Goal: Navigation & Orientation: Find specific page/section

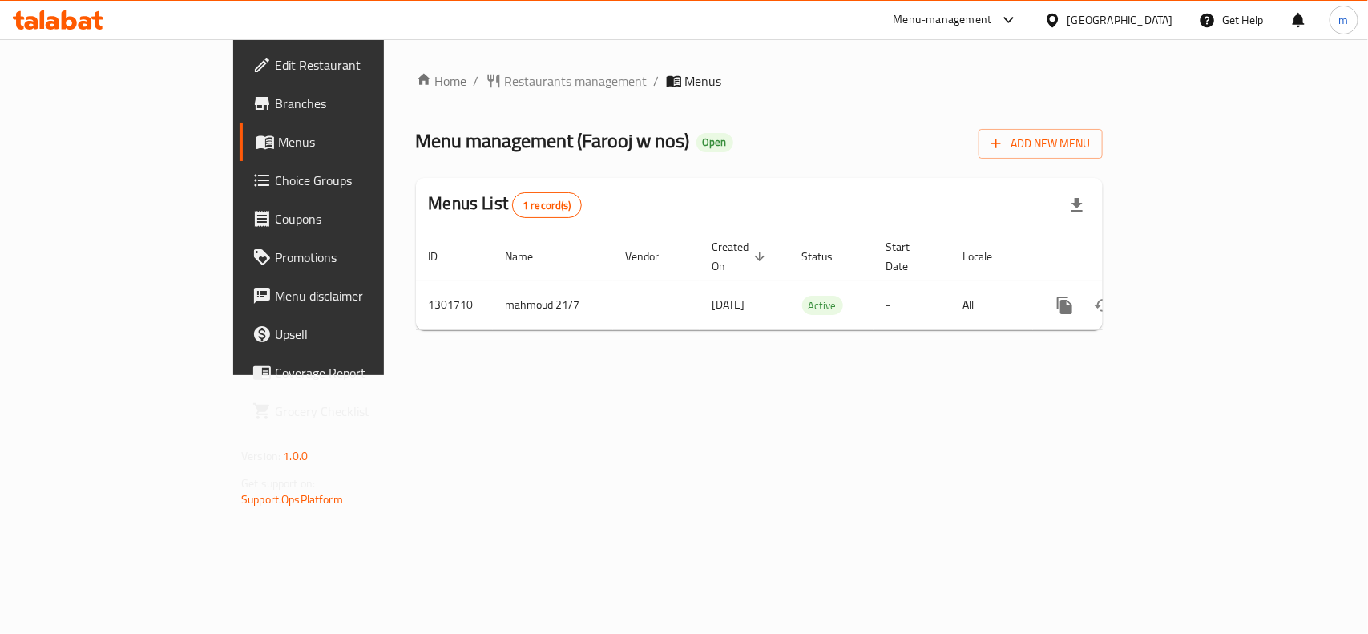
click at [505, 79] on span "Restaurants management" at bounding box center [576, 80] width 143 height 19
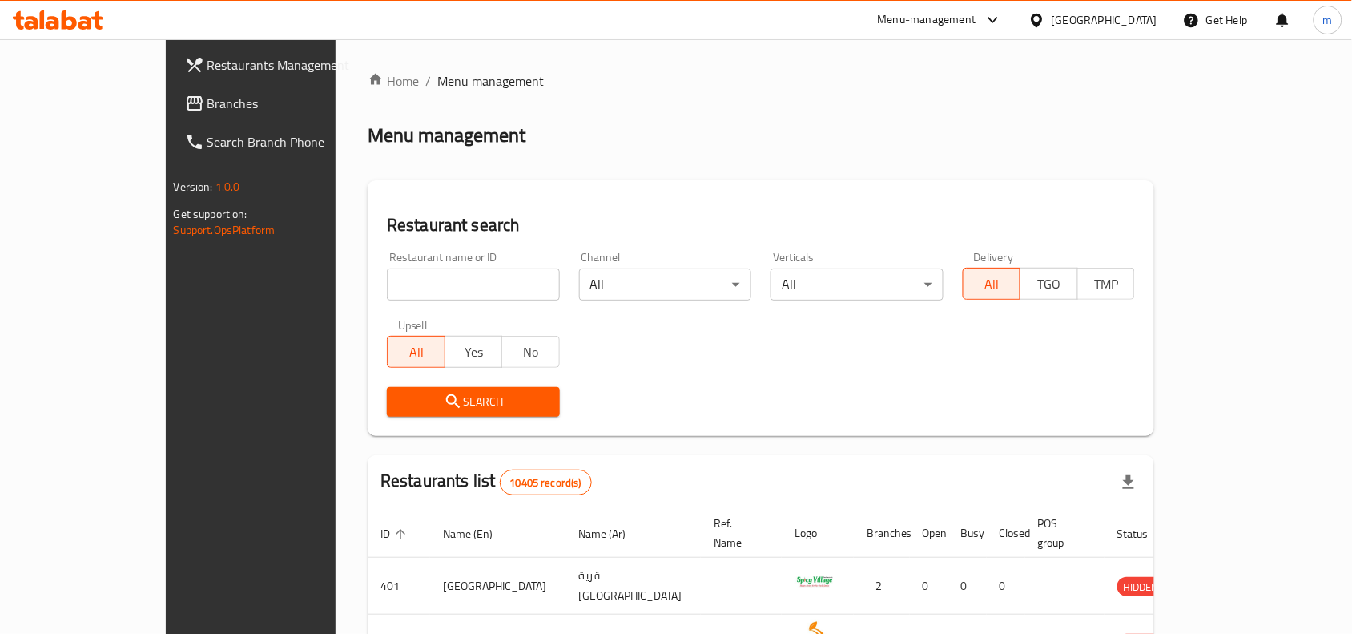
click at [207, 109] on span "Branches" at bounding box center [292, 103] width 171 height 19
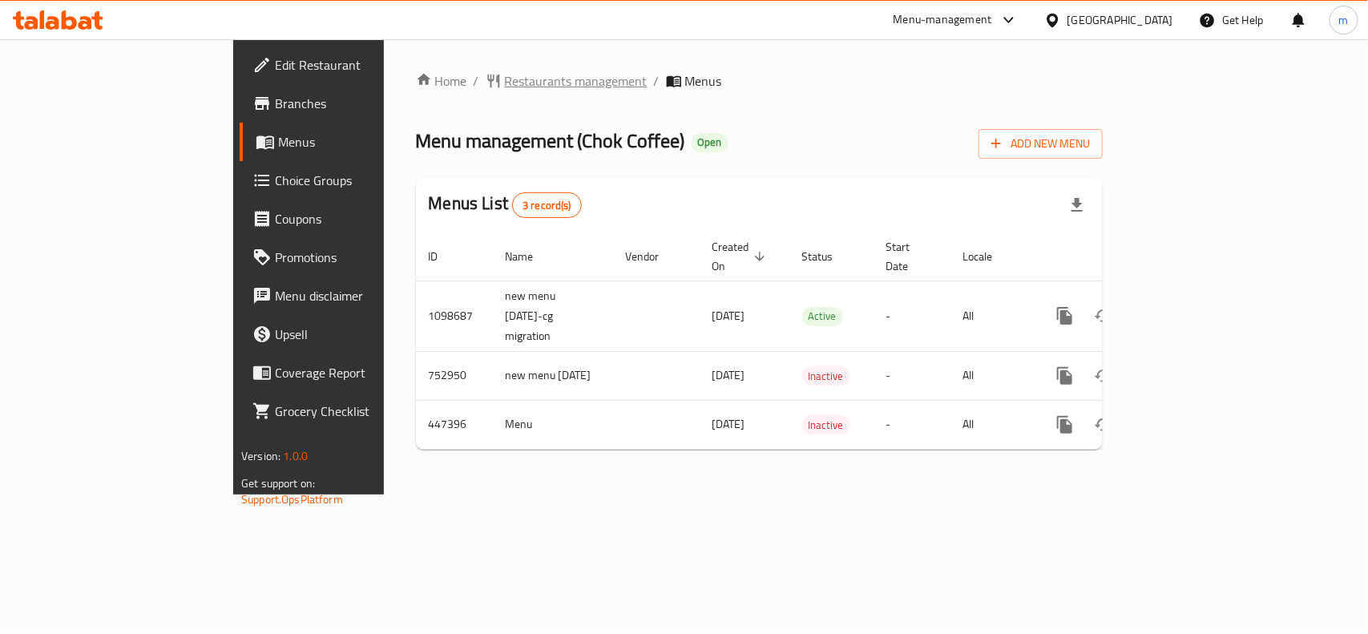
click at [505, 88] on span "Restaurants management" at bounding box center [576, 80] width 143 height 19
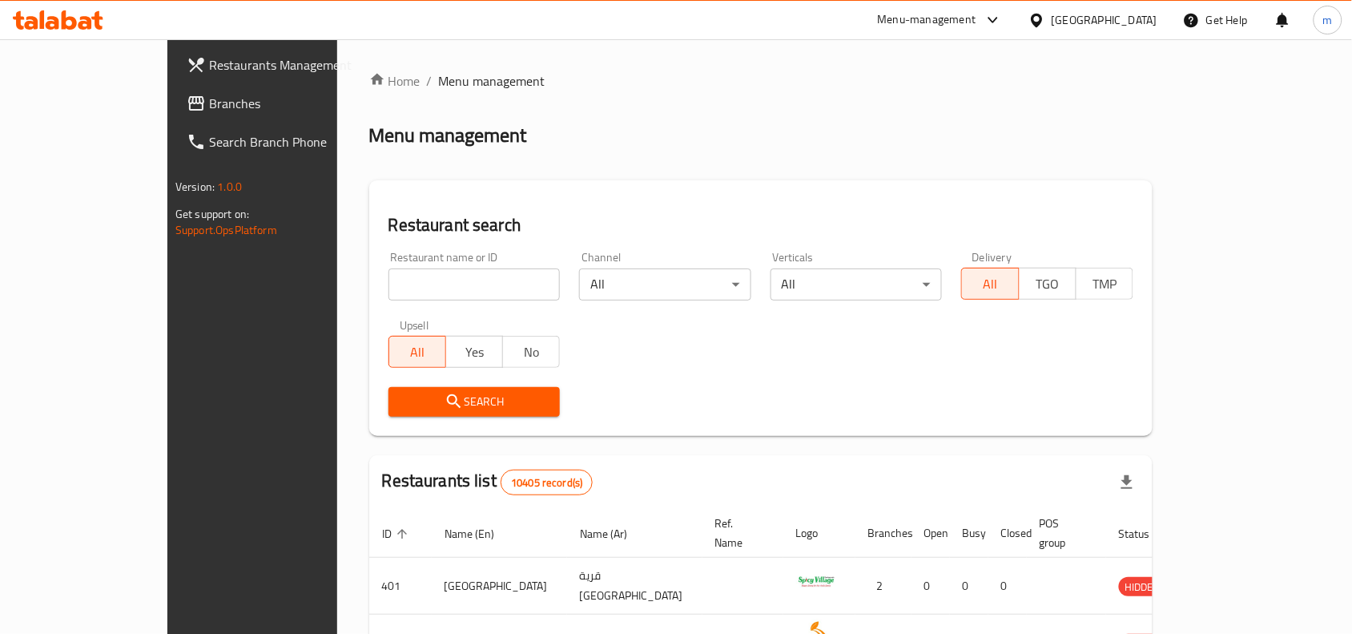
click at [209, 112] on span "Branches" at bounding box center [294, 103] width 171 height 19
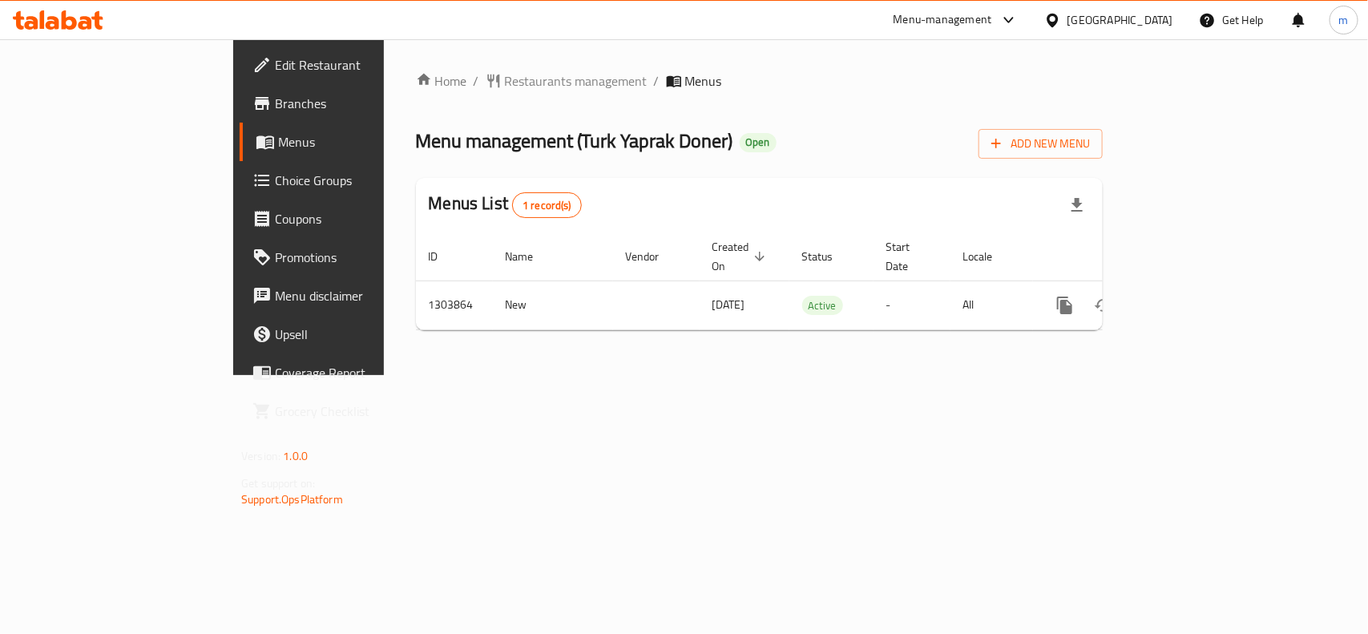
drag, startPoint x: 1024, startPoint y: 449, endPoint x: 310, endPoint y: 385, distance: 716.7
click at [995, 375] on div "Home / Restaurants management / Menus Menu management ( Turk Yaprak Doner ) Ope…" at bounding box center [759, 207] width 751 height 336
click at [505, 77] on span "Restaurants management" at bounding box center [576, 80] width 143 height 19
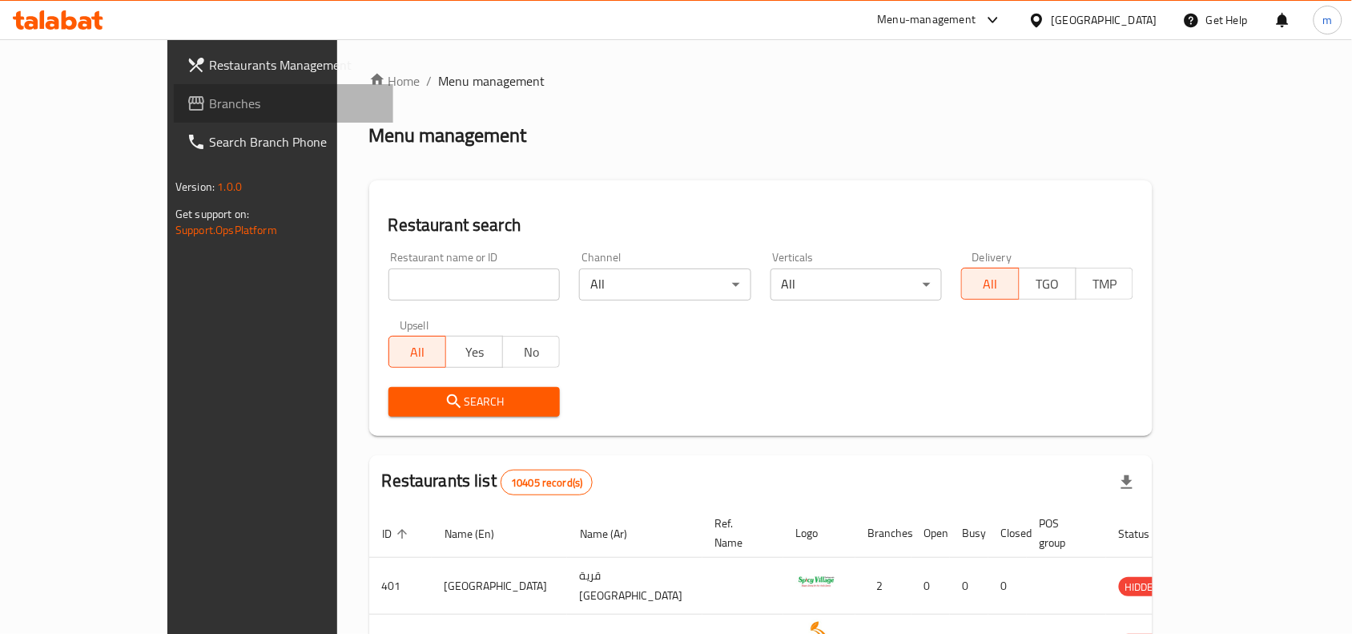
click at [209, 95] on span "Branches" at bounding box center [294, 103] width 171 height 19
